Goal: Task Accomplishment & Management: Use online tool/utility

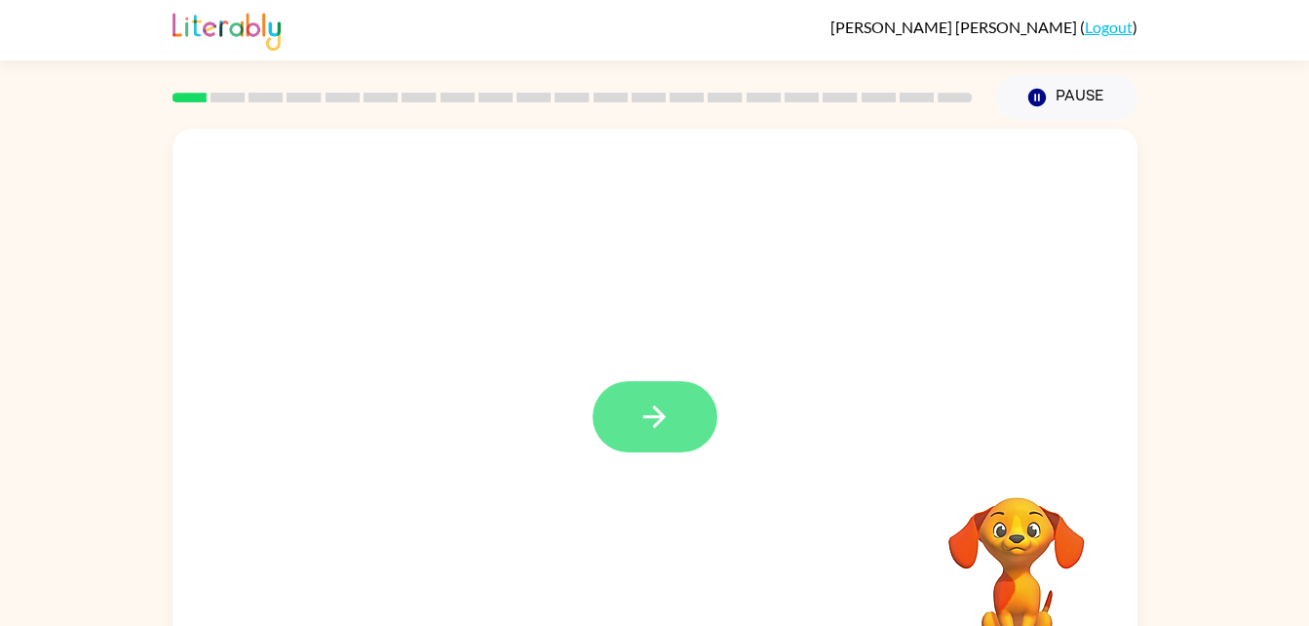
click at [673, 392] on button "button" at bounding box center [655, 416] width 125 height 71
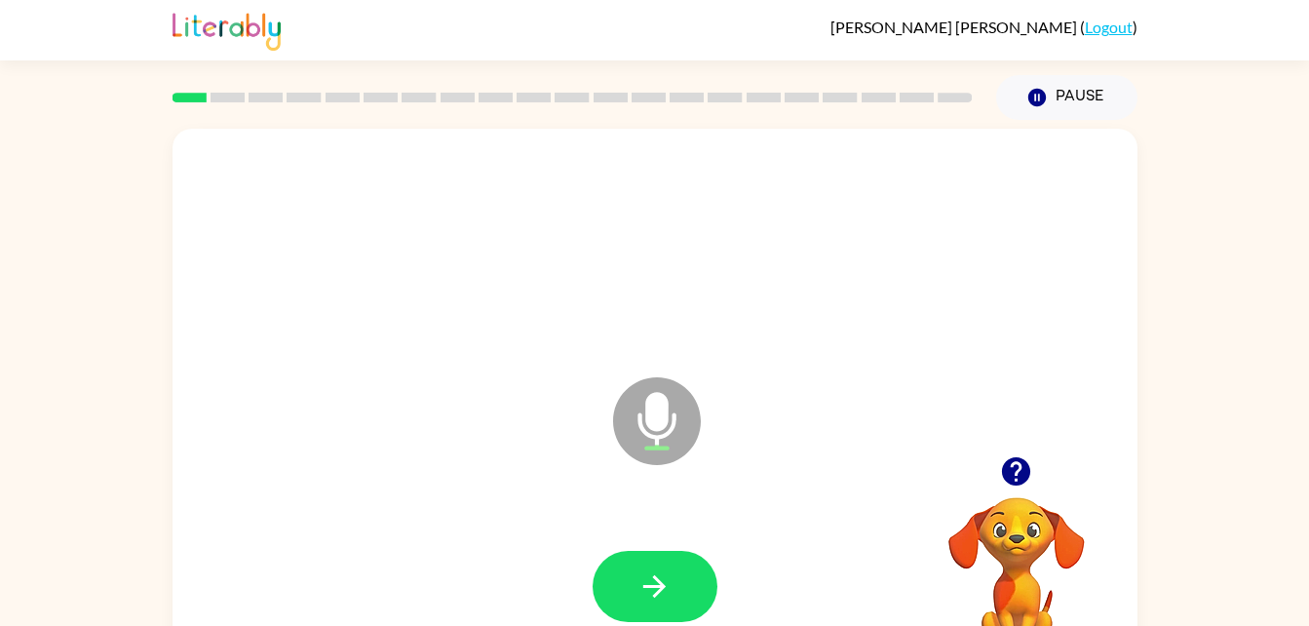
scroll to position [59, 0]
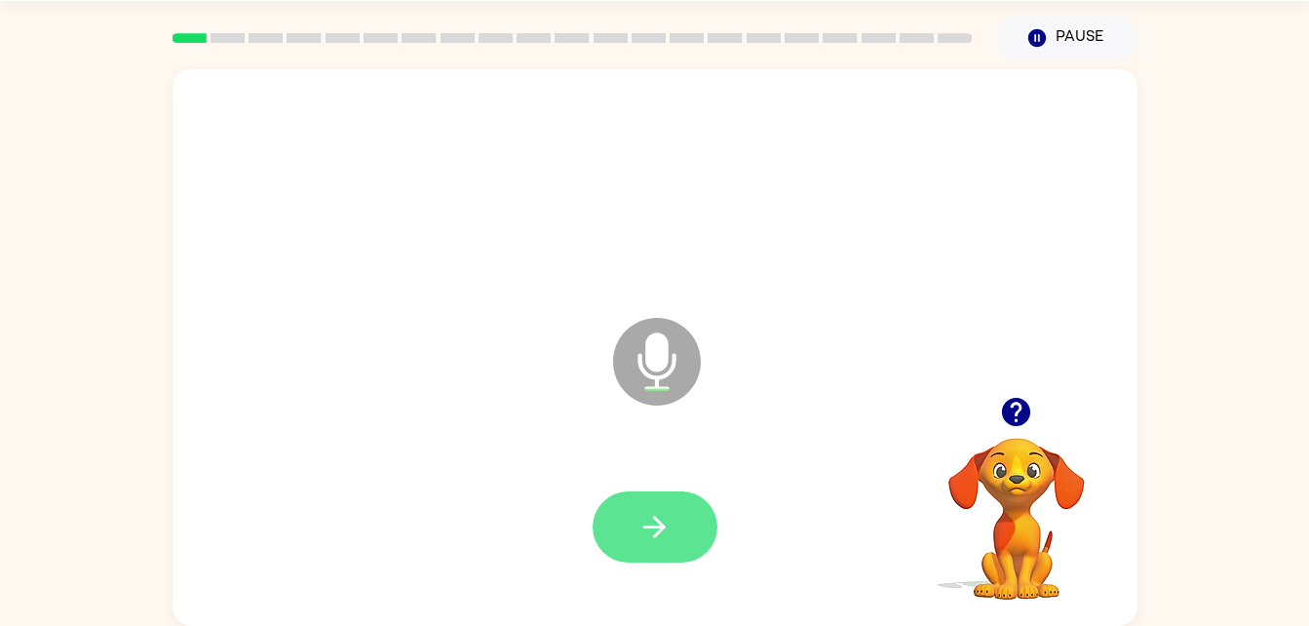
click at [655, 537] on icon "button" at bounding box center [654, 527] width 22 height 22
click at [632, 514] on button "button" at bounding box center [655, 526] width 125 height 71
click at [642, 539] on icon "button" at bounding box center [655, 527] width 34 height 34
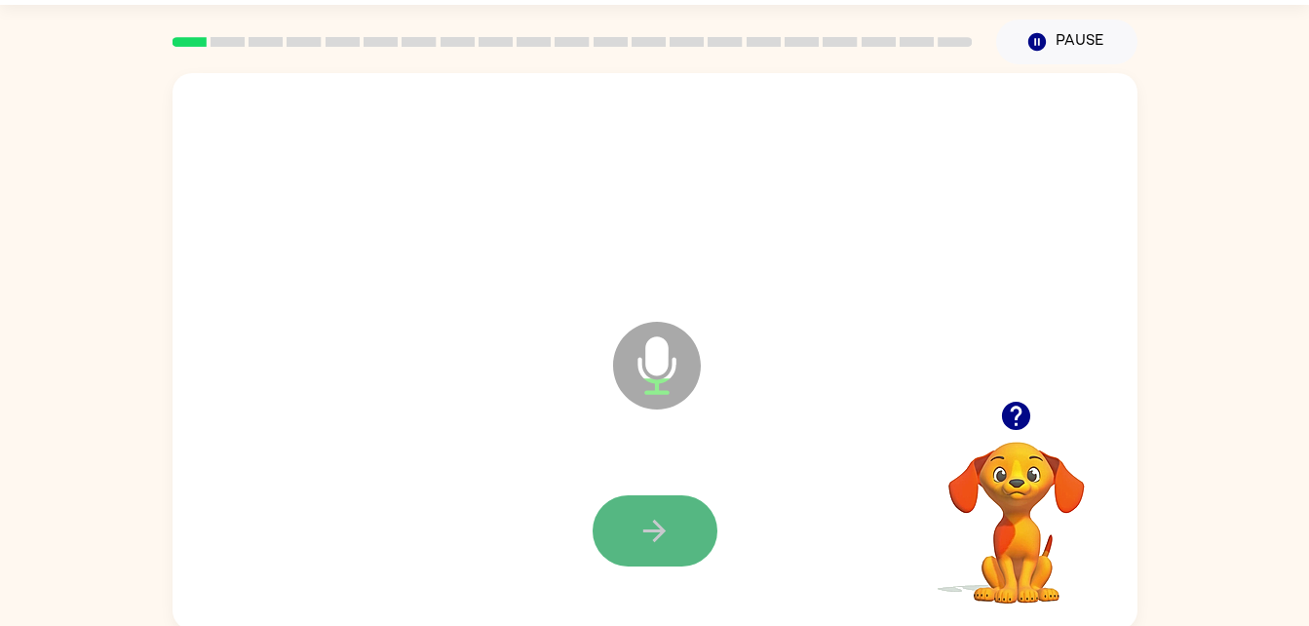
click at [632, 514] on button "button" at bounding box center [655, 530] width 125 height 71
click at [1021, 421] on icon "button" at bounding box center [1016, 416] width 28 height 28
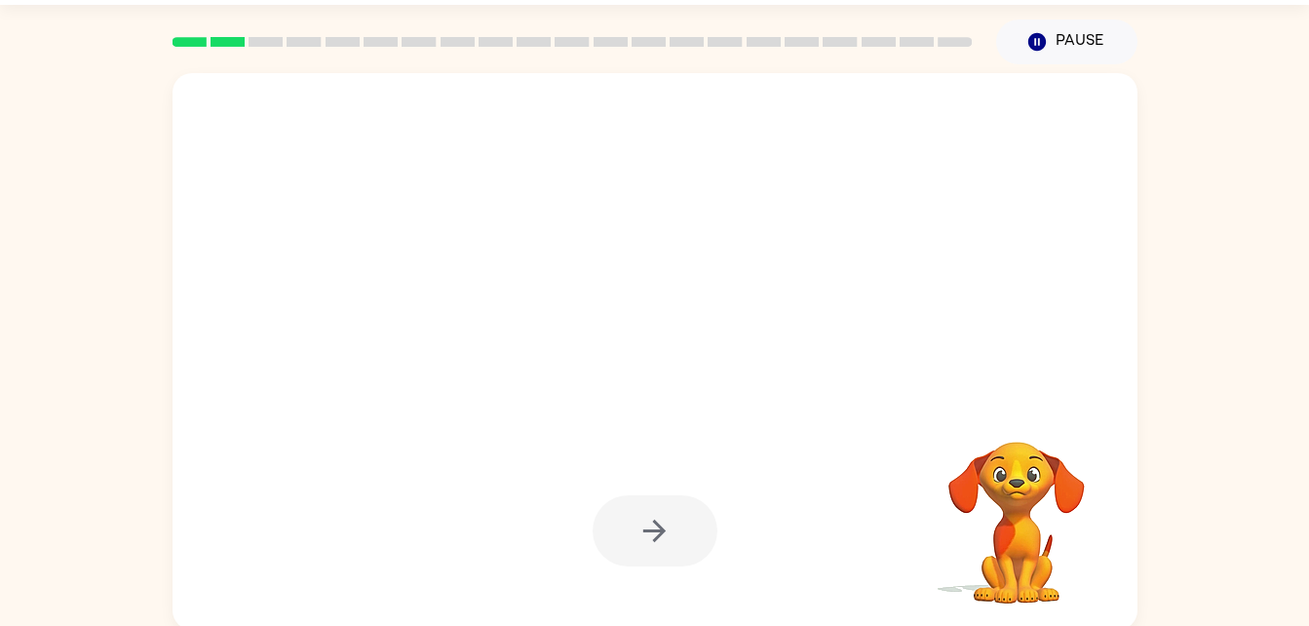
click at [676, 530] on div at bounding box center [655, 530] width 125 height 71
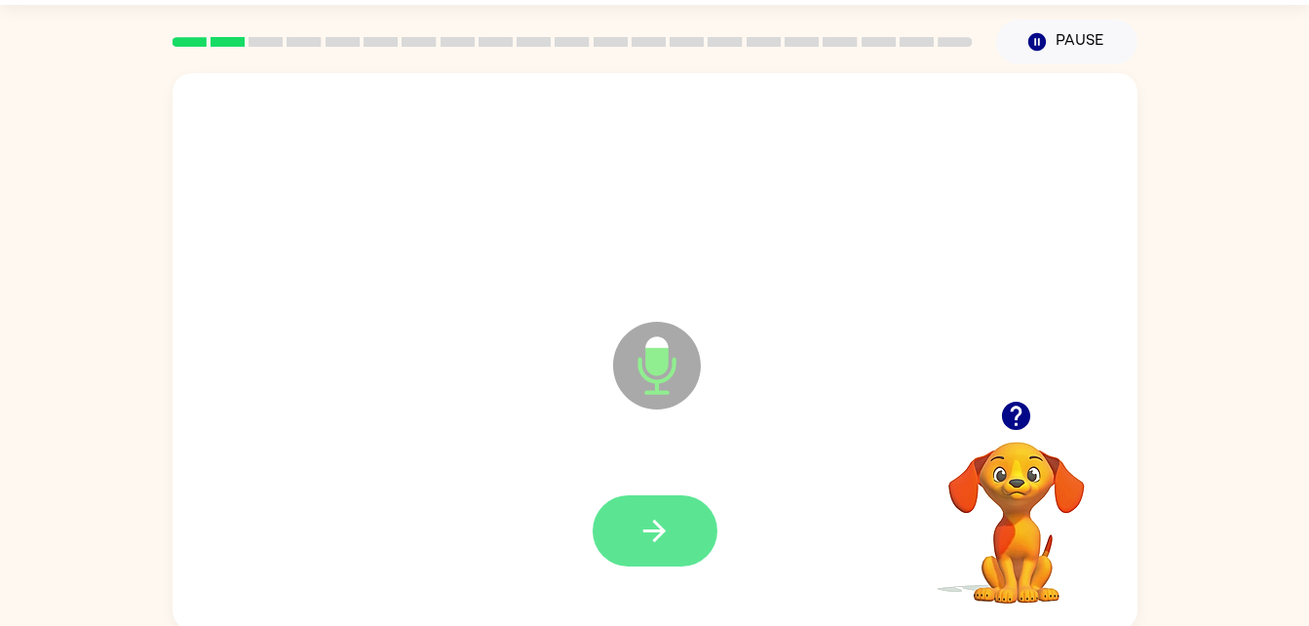
click at [683, 533] on button "button" at bounding box center [655, 530] width 125 height 71
click at [1018, 421] on icon "button" at bounding box center [1016, 416] width 28 height 28
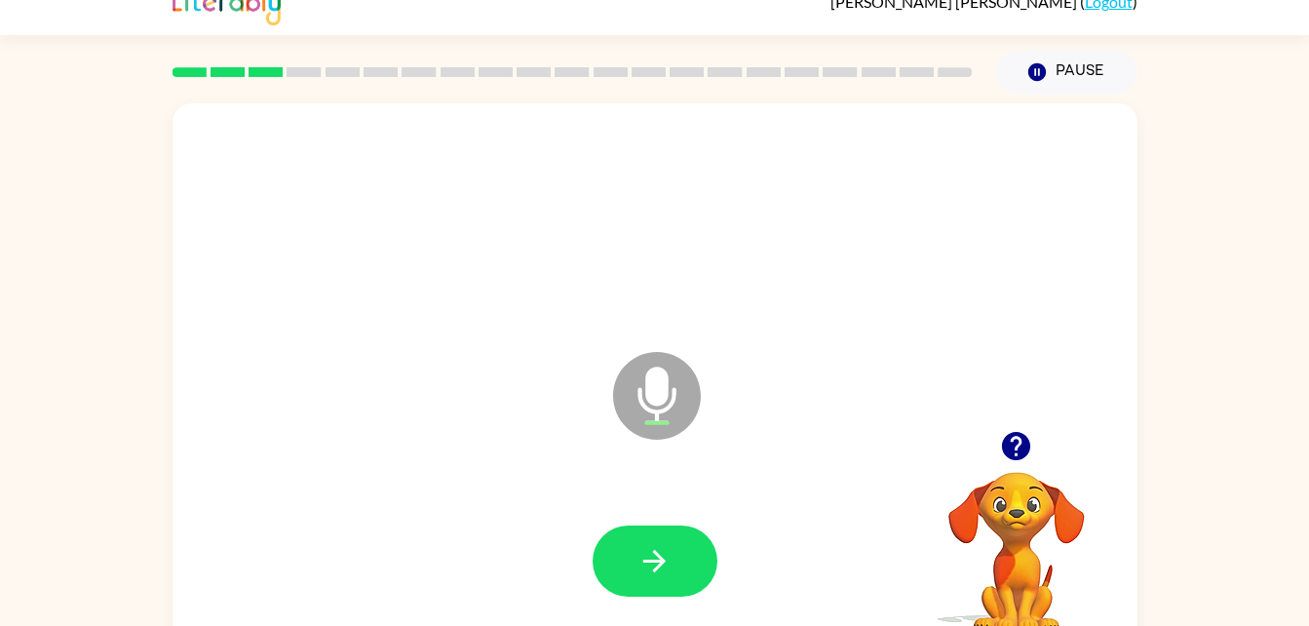
scroll to position [0, 0]
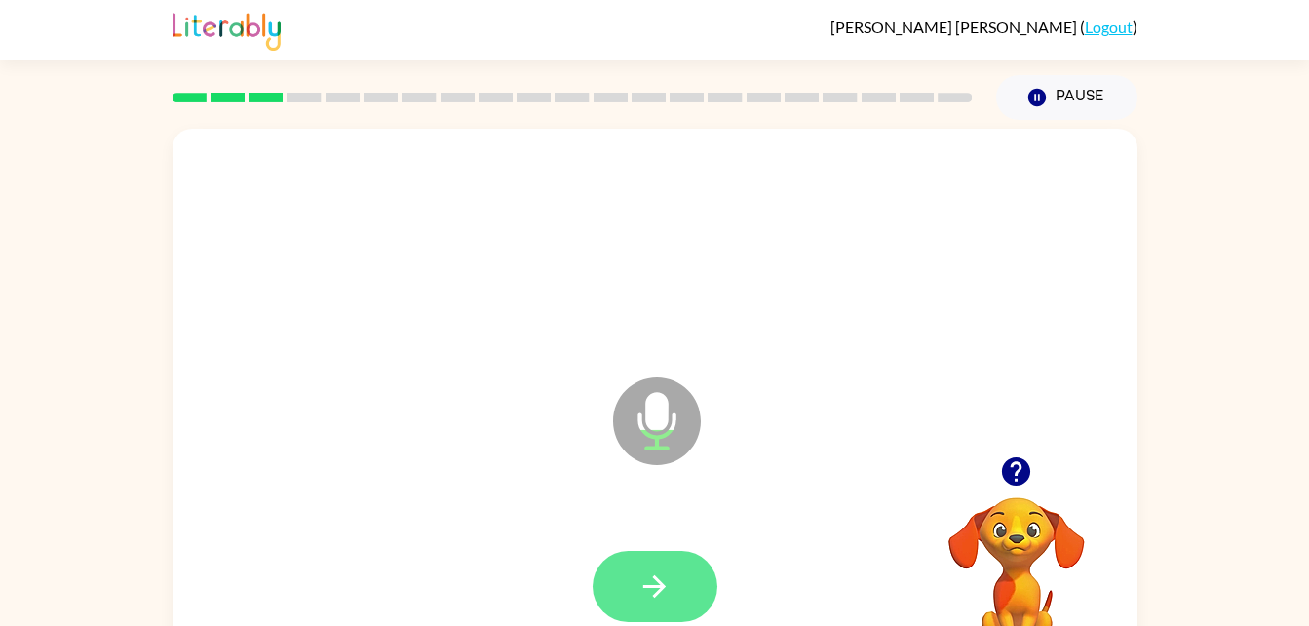
click at [660, 590] on icon "button" at bounding box center [654, 586] width 22 height 22
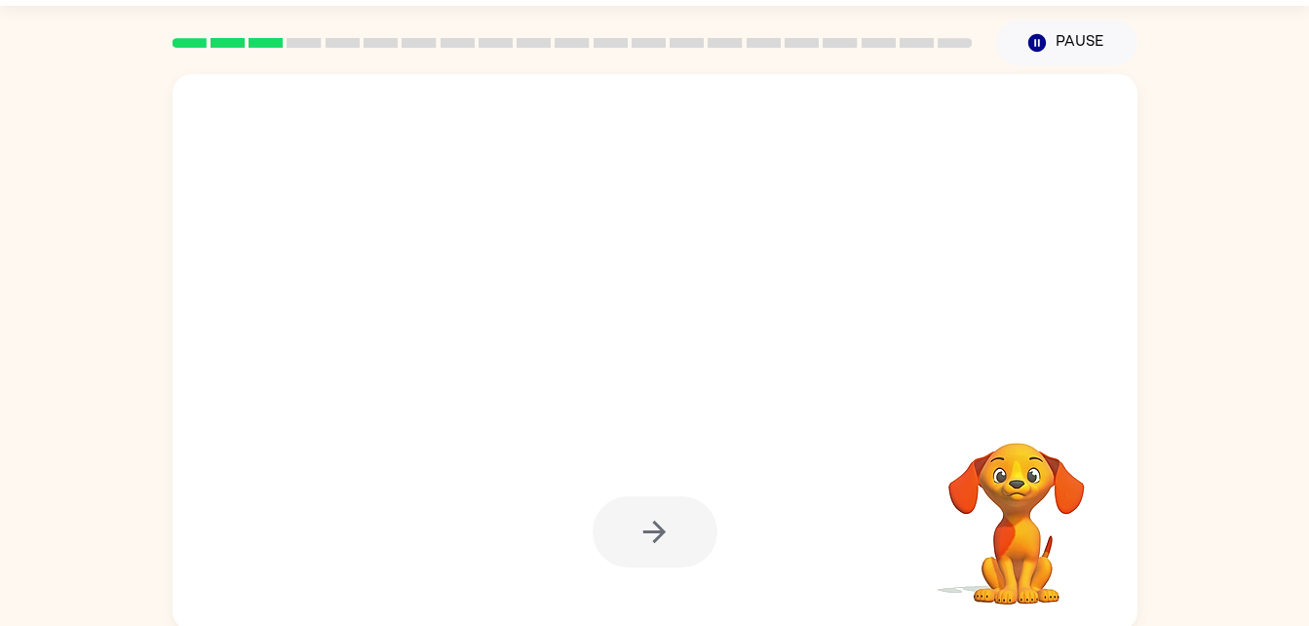
scroll to position [59, 0]
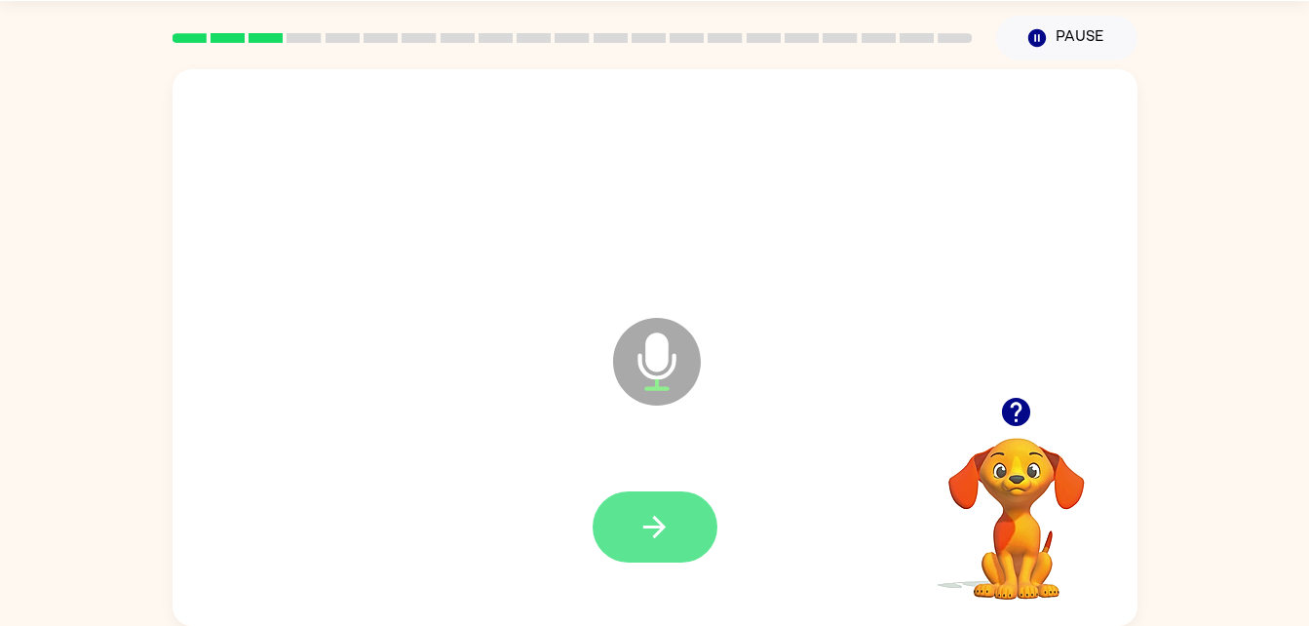
click at [676, 547] on button "button" at bounding box center [655, 526] width 125 height 71
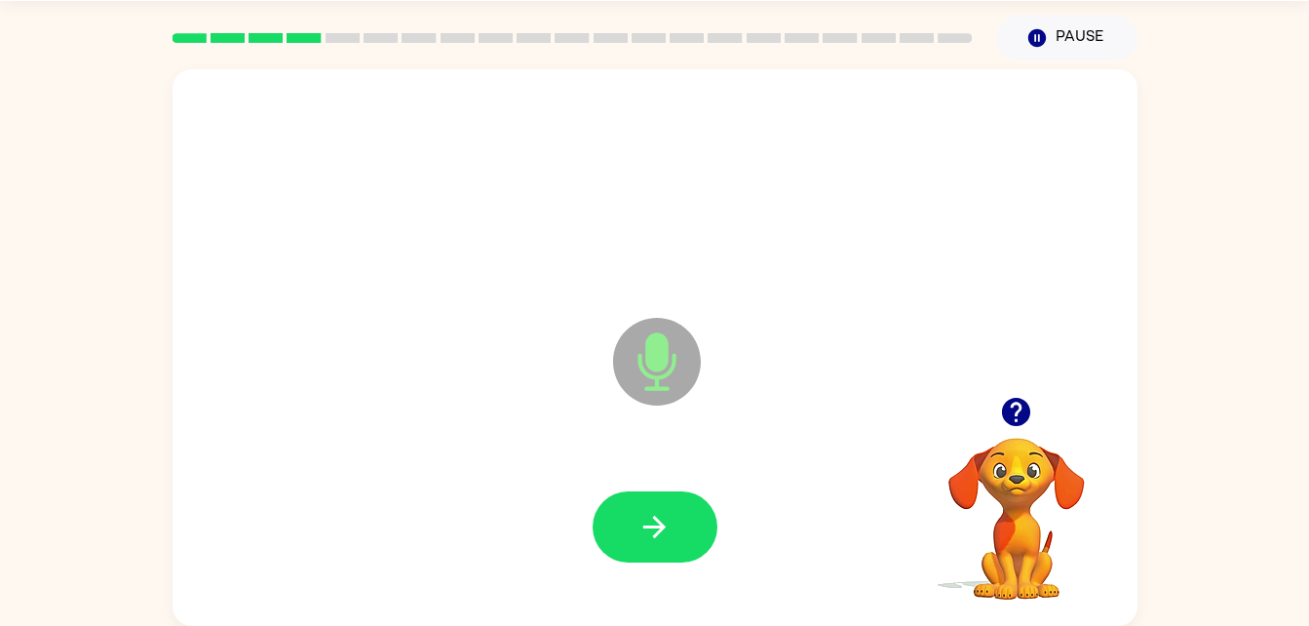
click at [1006, 405] on icon "button" at bounding box center [1016, 412] width 28 height 28
click at [646, 515] on icon "button" at bounding box center [655, 527] width 34 height 34
click at [662, 545] on button "button" at bounding box center [655, 526] width 125 height 71
click at [673, 534] on button "button" at bounding box center [655, 526] width 125 height 71
click at [1036, 421] on button "button" at bounding box center [1017, 412] width 50 height 50
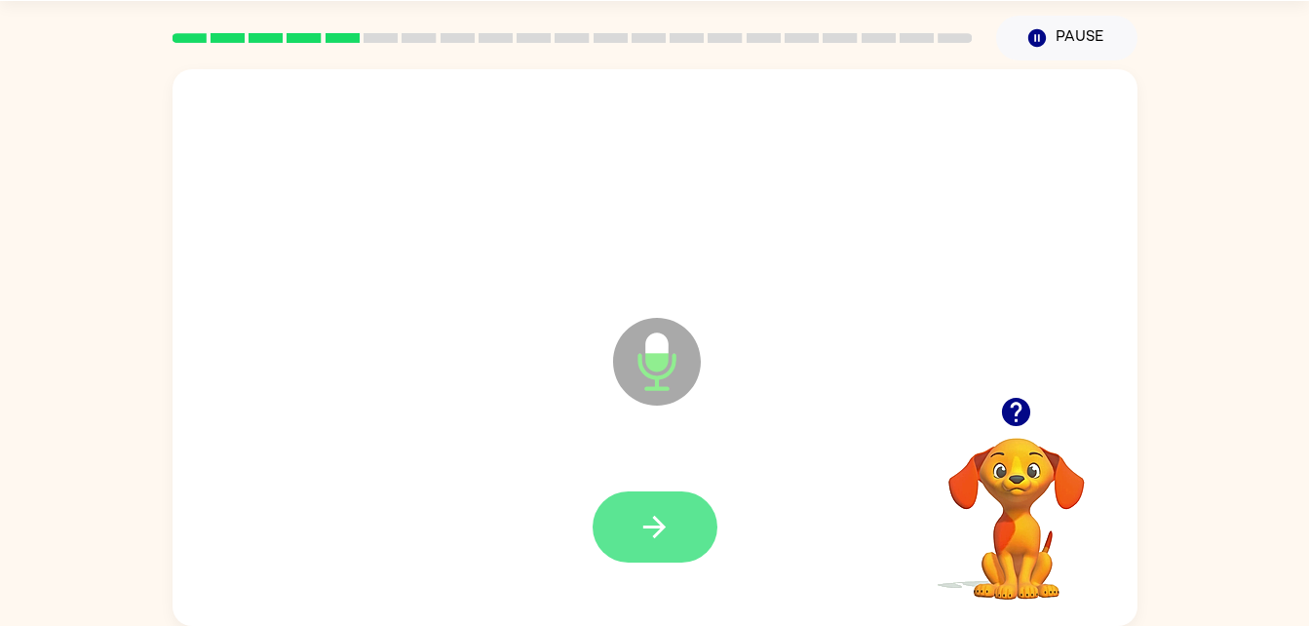
click at [658, 531] on icon "button" at bounding box center [654, 527] width 22 height 22
click at [665, 536] on icon "button" at bounding box center [655, 527] width 34 height 34
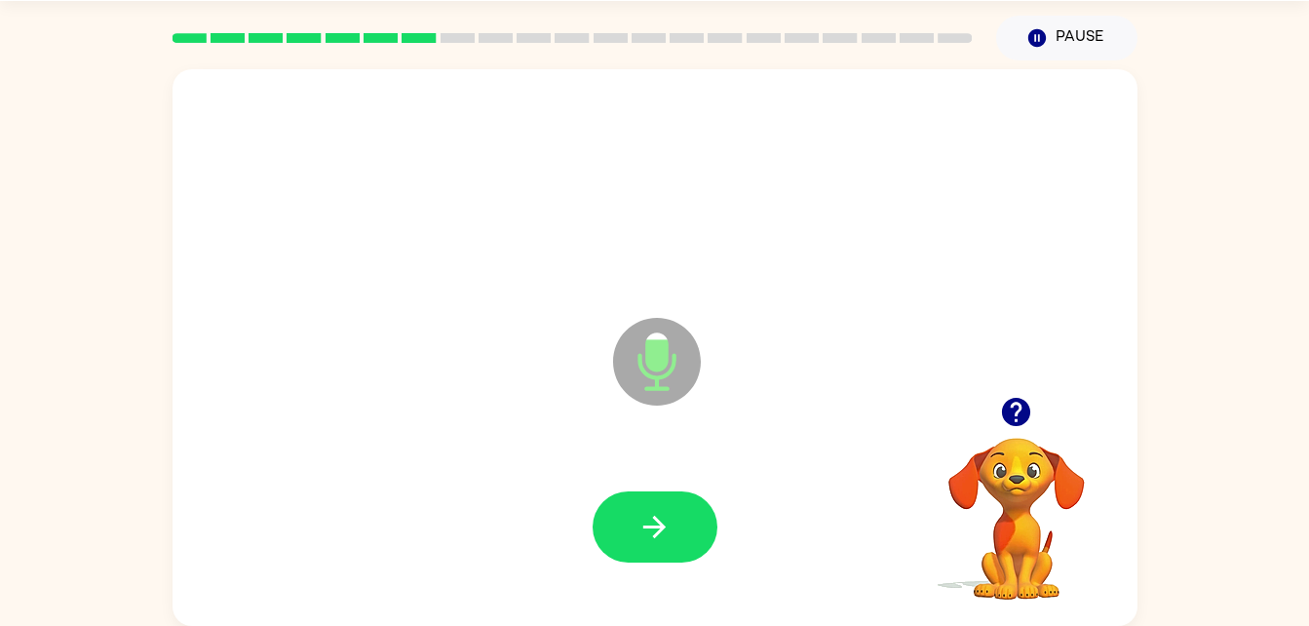
click at [1029, 415] on icon "button" at bounding box center [1016, 412] width 28 height 28
click at [1090, 57] on button "Pause Pause" at bounding box center [1066, 38] width 141 height 45
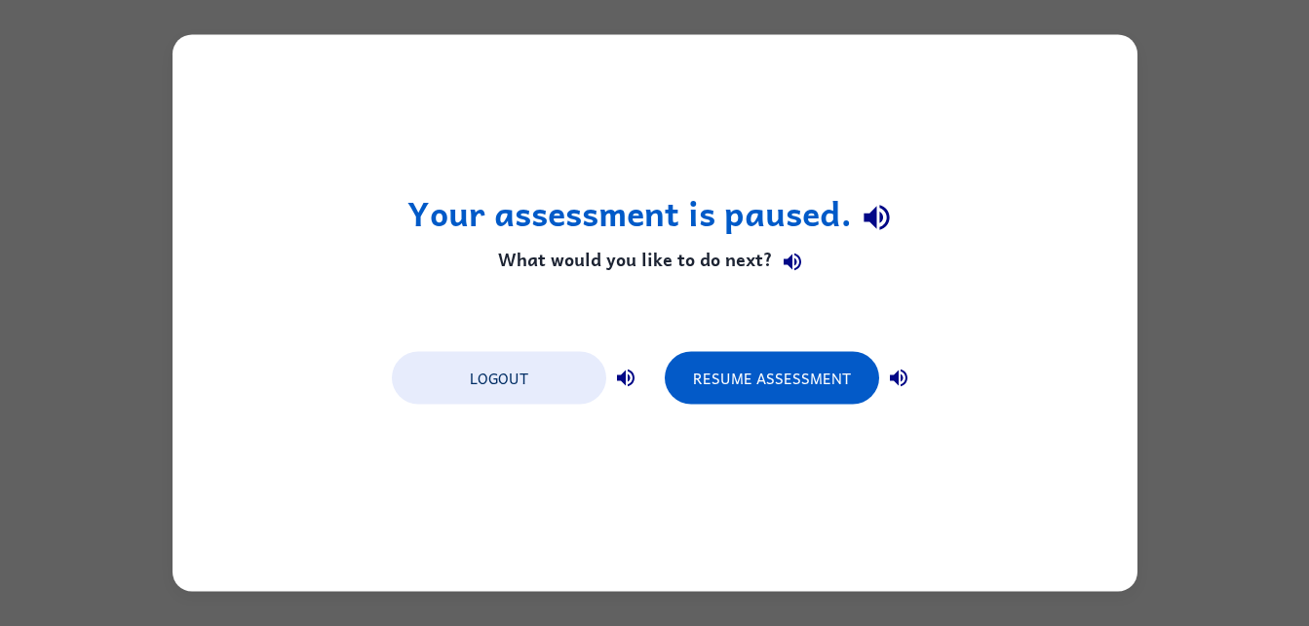
scroll to position [0, 0]
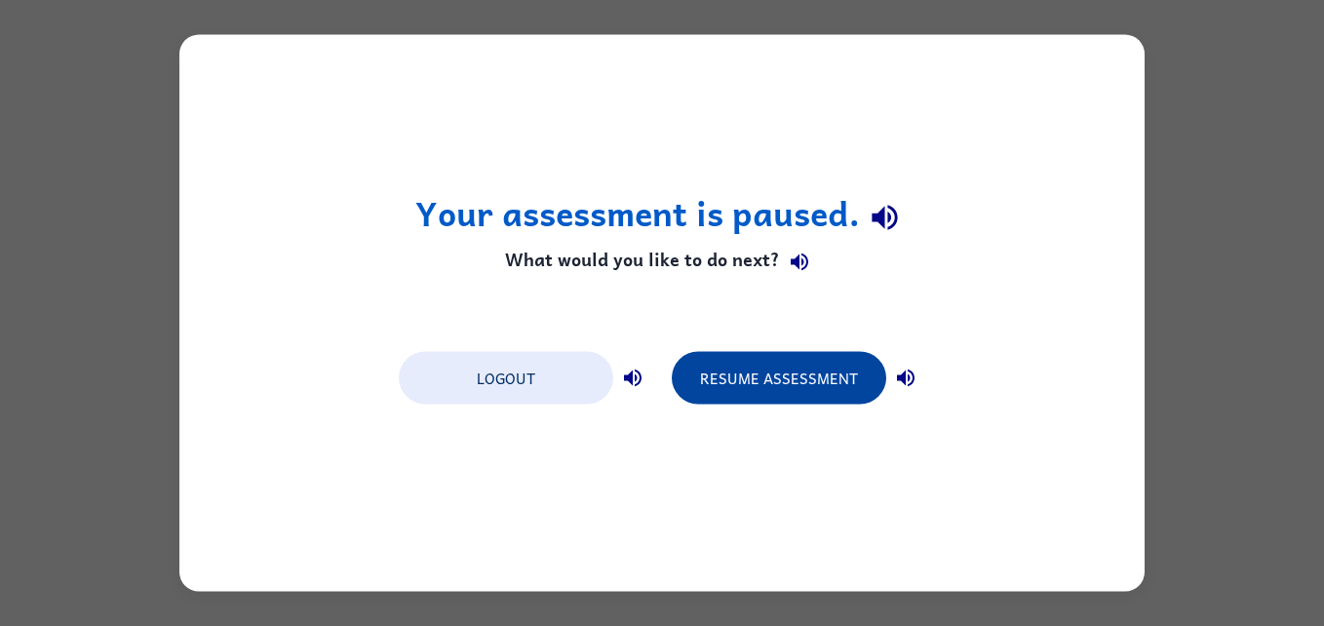
click at [794, 383] on button "Resume Assessment" at bounding box center [779, 378] width 214 height 53
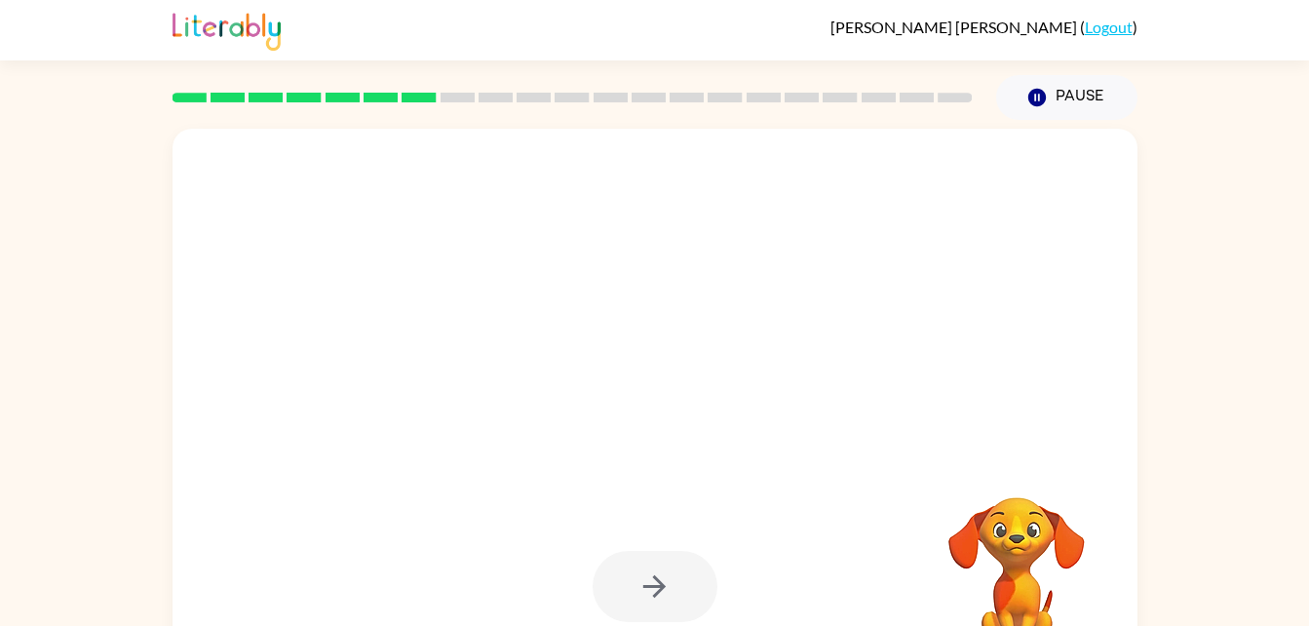
scroll to position [59, 0]
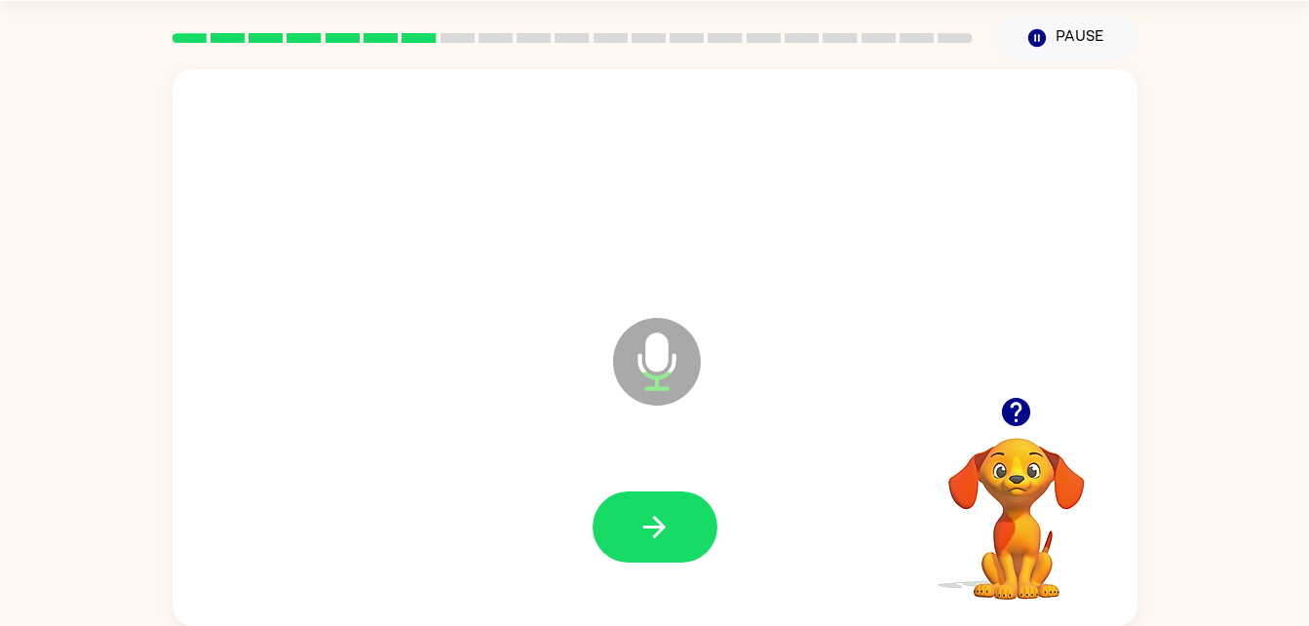
click at [1001, 388] on div at bounding box center [1016, 412] width 195 height 50
click at [1037, 414] on button "button" at bounding box center [1017, 412] width 50 height 50
click at [649, 523] on icon "button" at bounding box center [655, 527] width 34 height 34
click at [675, 528] on button "button" at bounding box center [655, 526] width 125 height 71
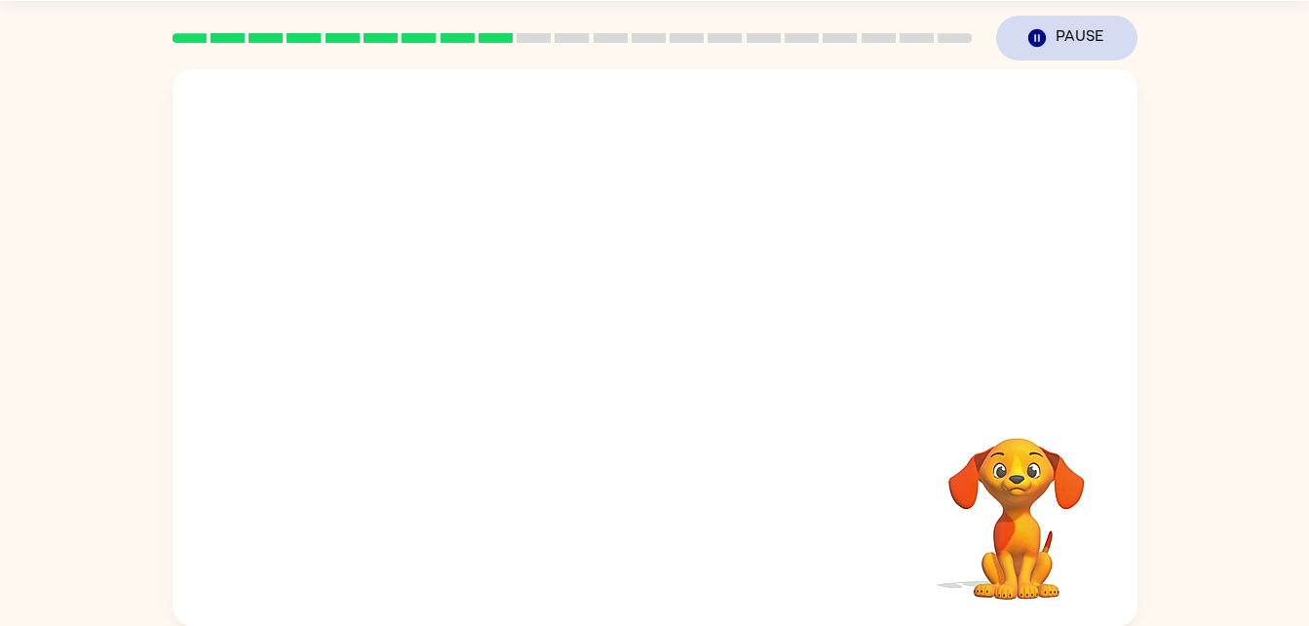
click at [1067, 40] on button "Pause Pause" at bounding box center [1066, 38] width 141 height 45
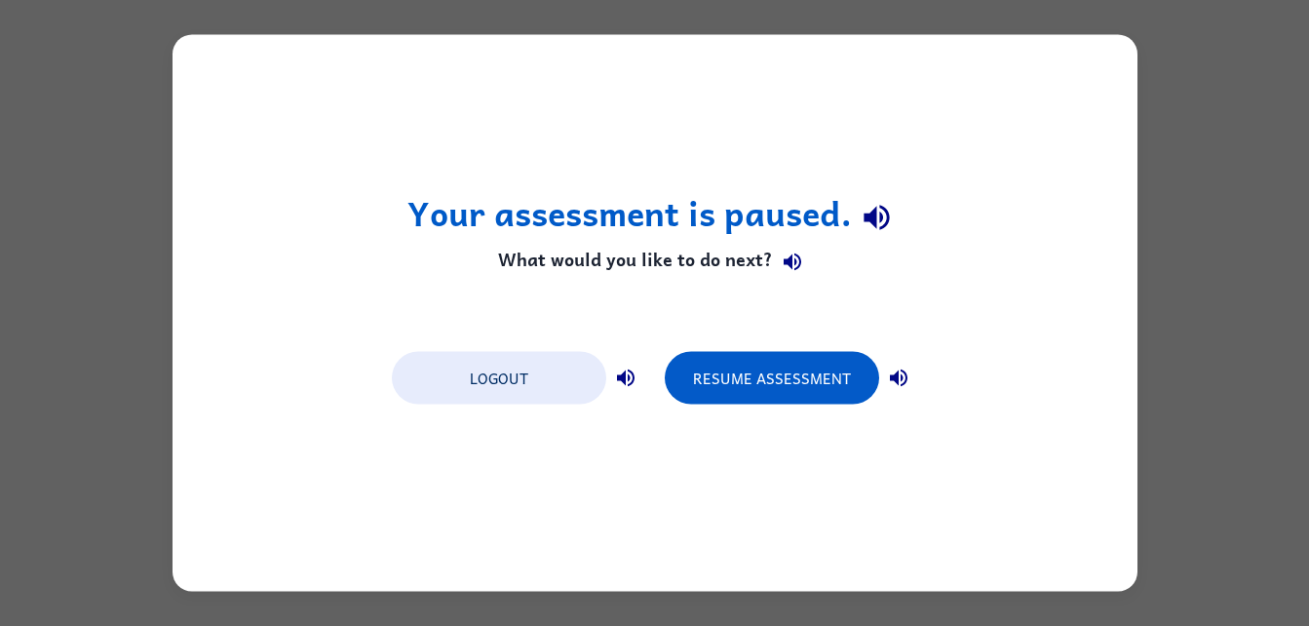
scroll to position [0, 0]
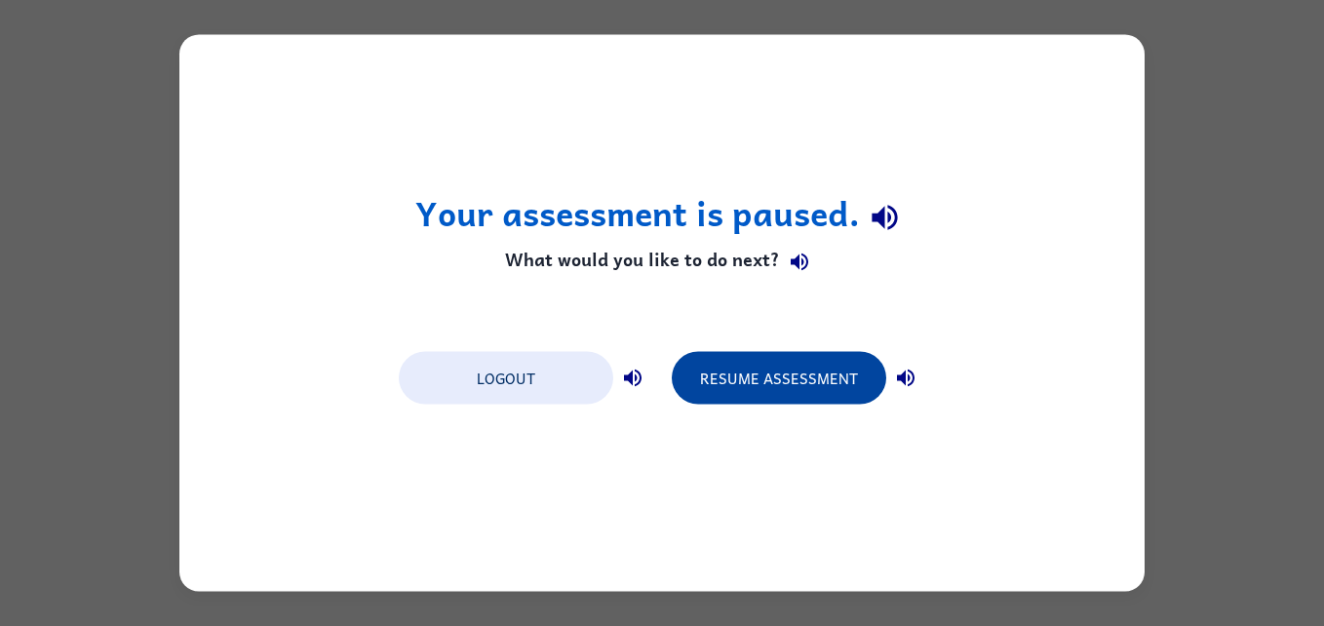
click at [757, 403] on button "Resume Assessment" at bounding box center [779, 378] width 214 height 53
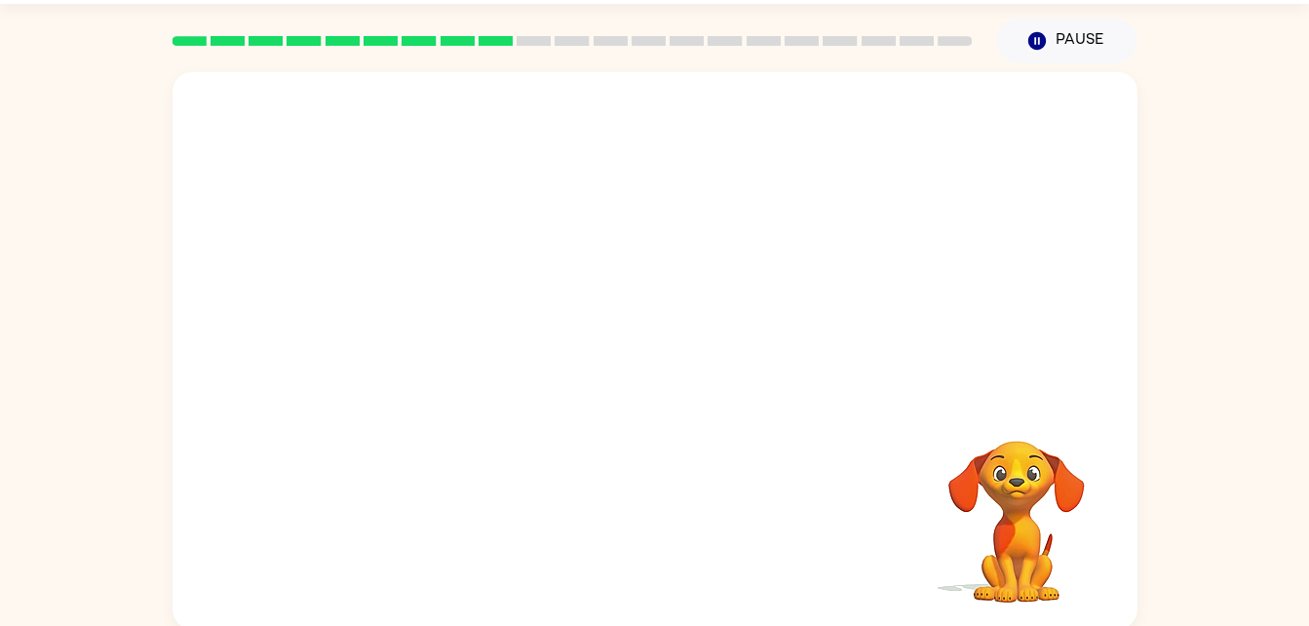
scroll to position [59, 0]
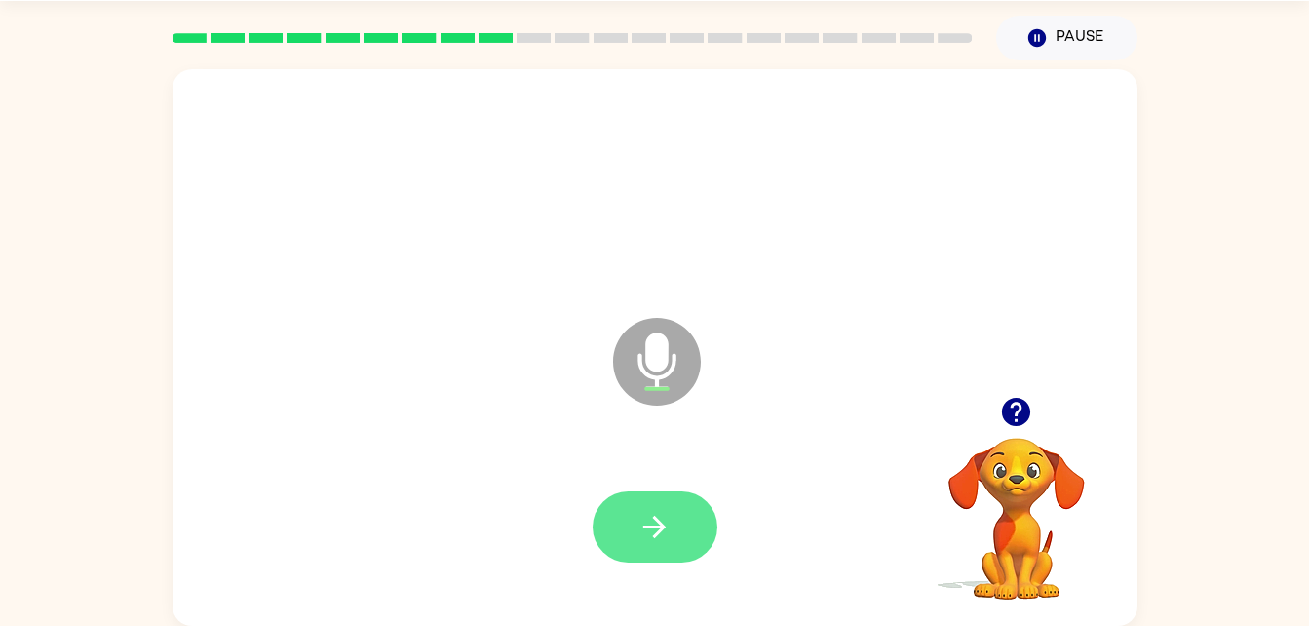
click at [681, 529] on button "button" at bounding box center [655, 526] width 125 height 71
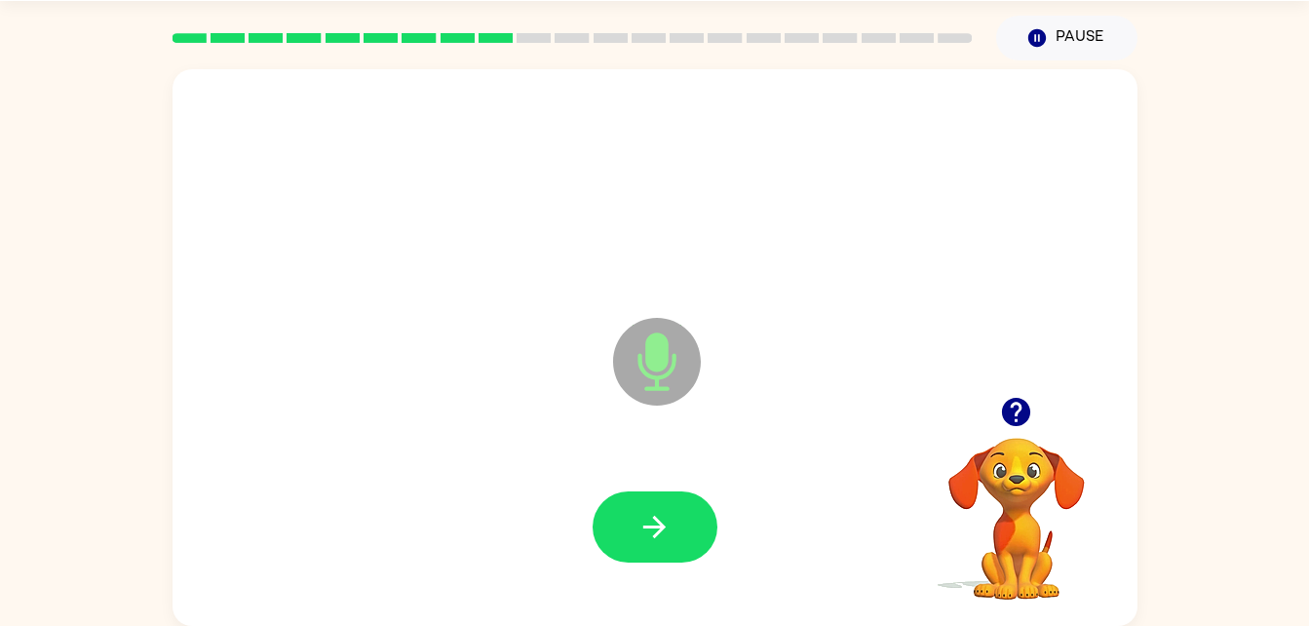
click at [1018, 418] on icon "button" at bounding box center [1016, 412] width 28 height 28
click at [643, 526] on icon "button" at bounding box center [655, 527] width 34 height 34
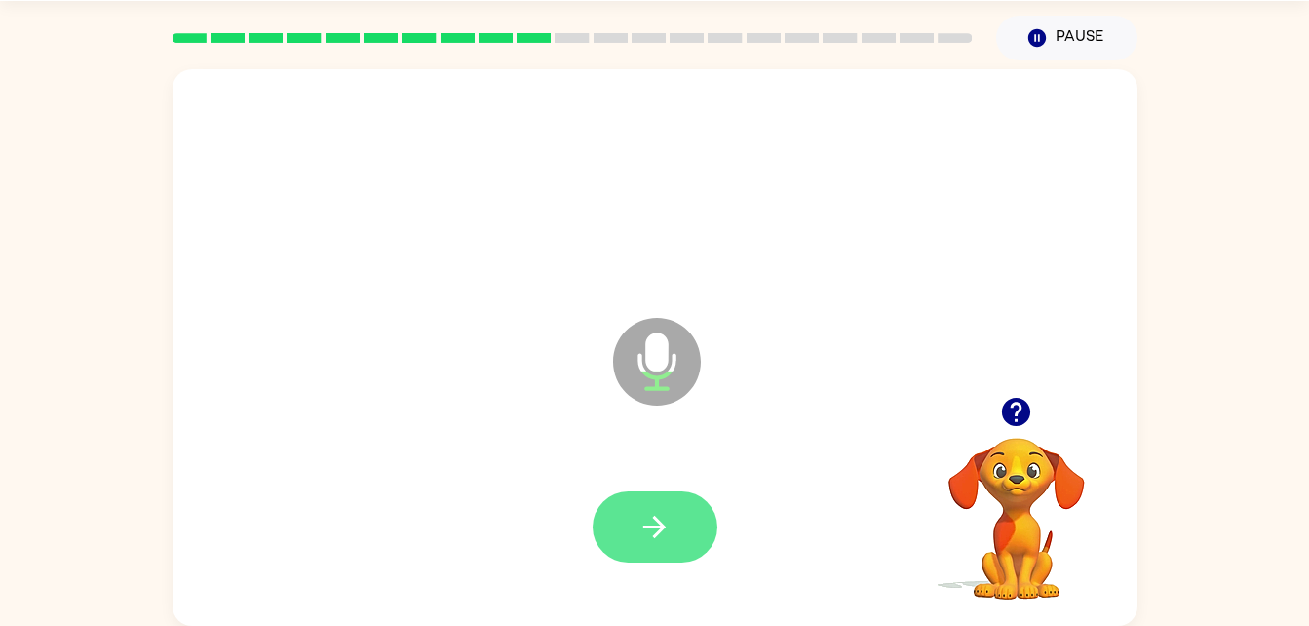
click at [661, 539] on icon "button" at bounding box center [655, 527] width 34 height 34
click at [658, 533] on icon "button" at bounding box center [654, 527] width 22 height 22
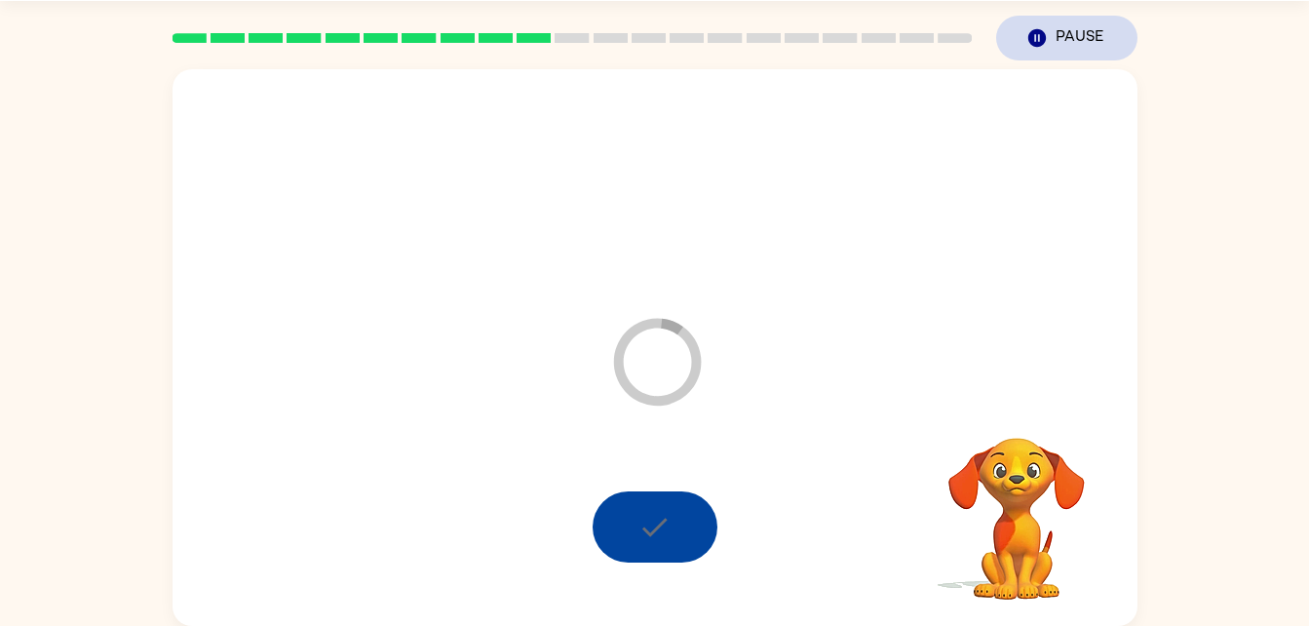
click at [1072, 37] on button "Pause Pause" at bounding box center [1066, 38] width 141 height 45
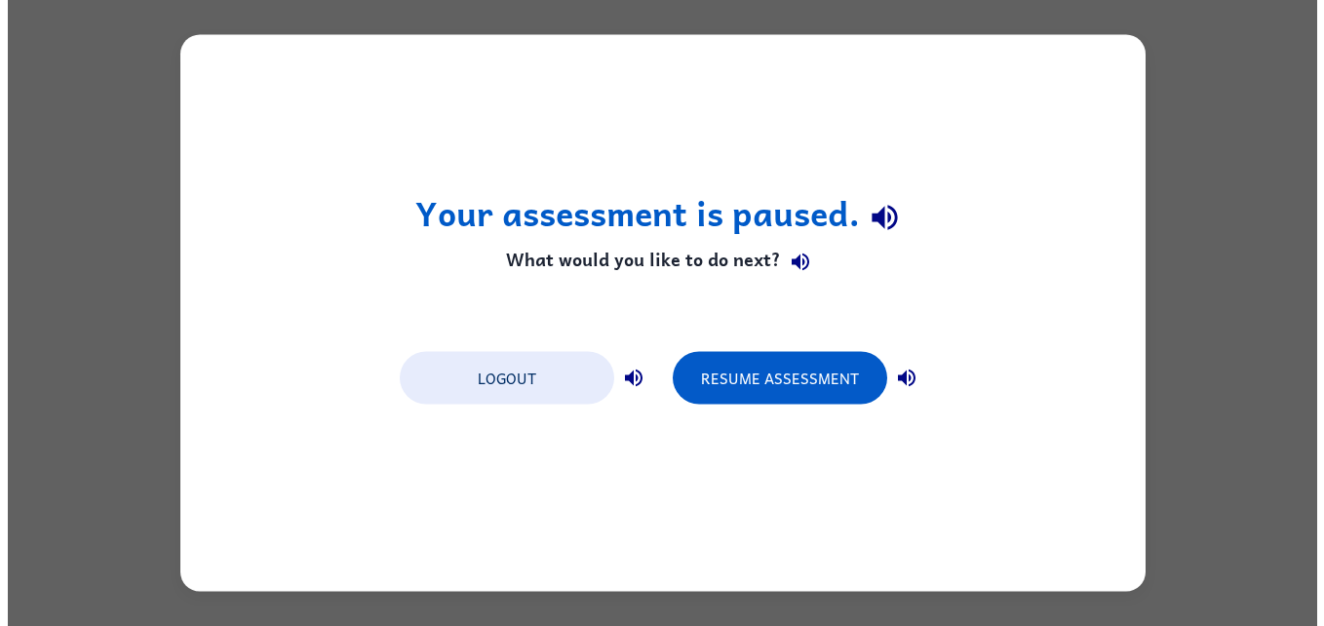
scroll to position [0, 0]
